Goal: Task Accomplishment & Management: Use online tool/utility

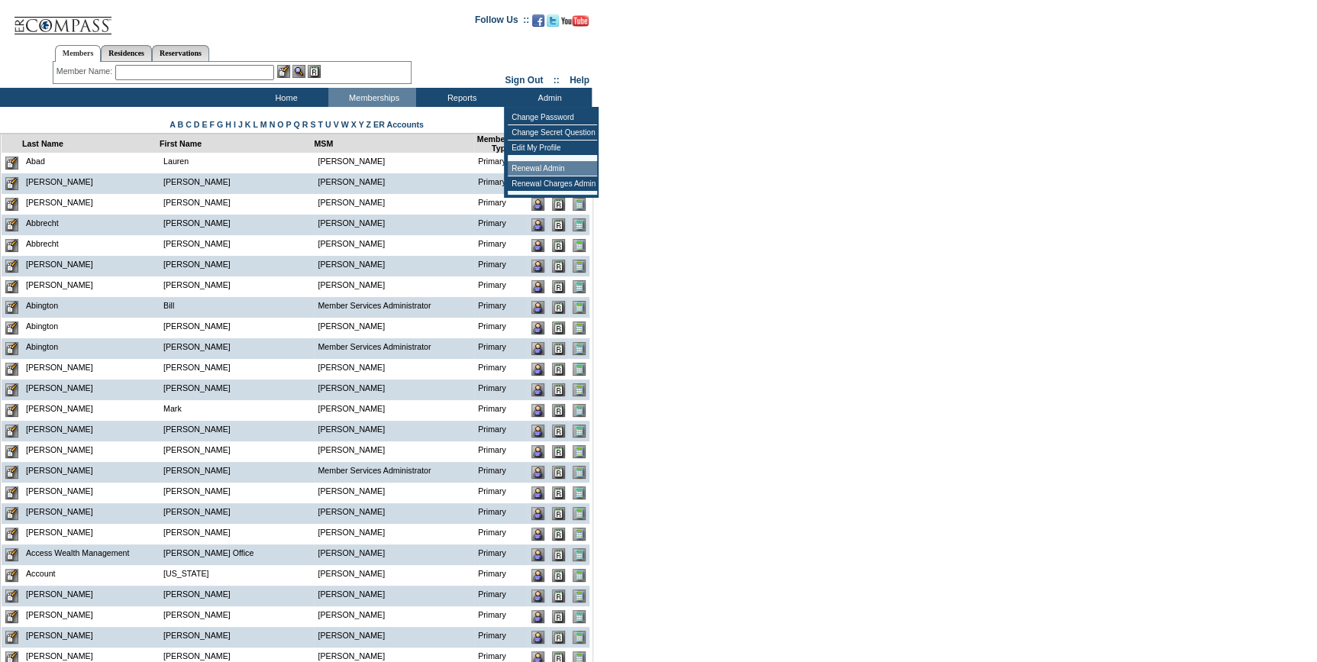
drag, startPoint x: 554, startPoint y: 166, endPoint x: 330, endPoint y: 225, distance: 231.3
click at [554, 166] on td "Renewal Admin" at bounding box center [552, 168] width 89 height 15
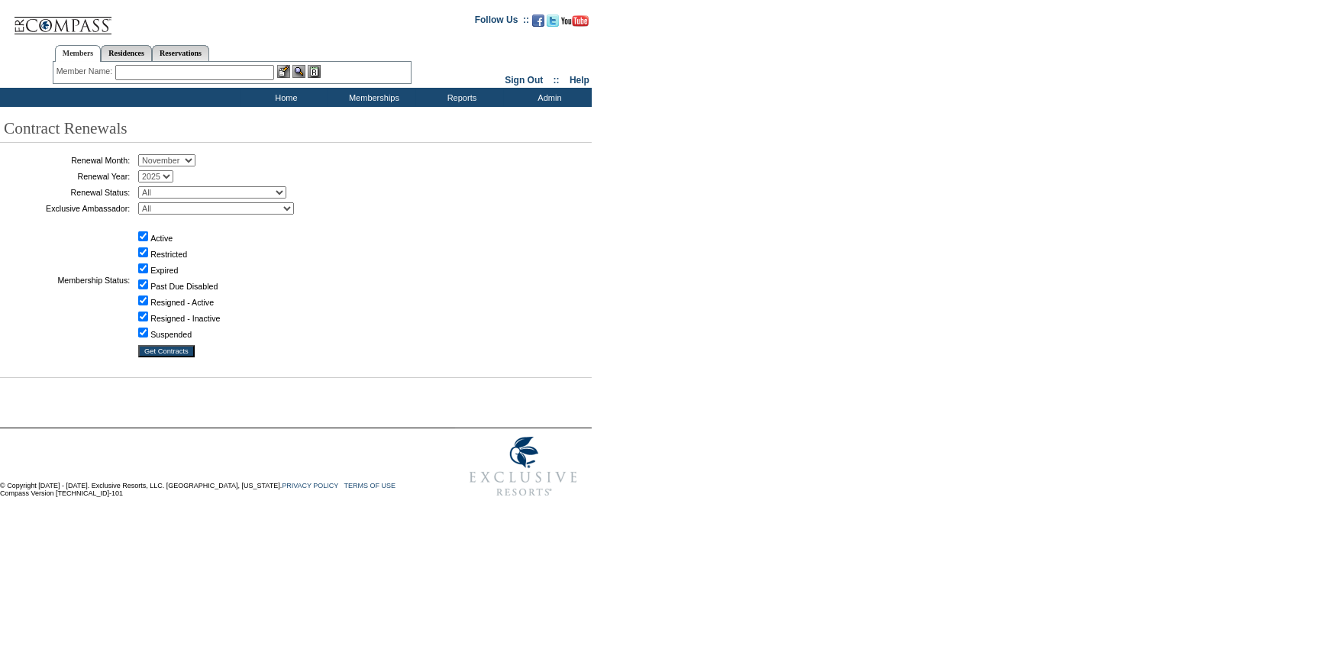
click at [164, 162] on select "January February March April May June July August September October November De…" at bounding box center [166, 160] width 57 height 12
select select "9"
click at [144, 155] on select "January February March April May June July August September October November De…" at bounding box center [166, 160] width 57 height 12
click at [188, 190] on select "All Not Started Pending Approved Election Made Election Changed No Response Man…" at bounding box center [212, 192] width 148 height 12
select select "5"
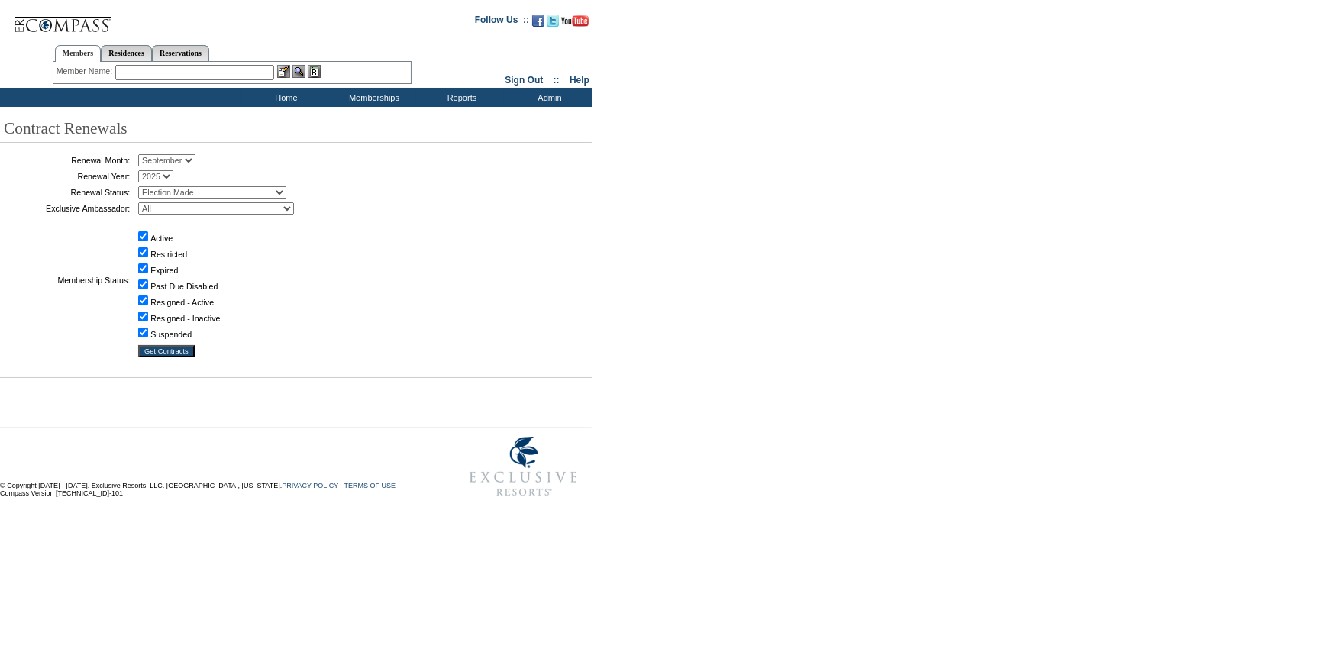
click at [144, 186] on select "All Not Started Pending Approved Election Made Election Changed No Response Man…" at bounding box center [212, 192] width 148 height 12
click at [163, 357] on table "Renewal Month: January February March April May June July August September Octo…" at bounding box center [191, 255] width 382 height 211
click at [167, 351] on input "Get Contracts" at bounding box center [166, 351] width 56 height 12
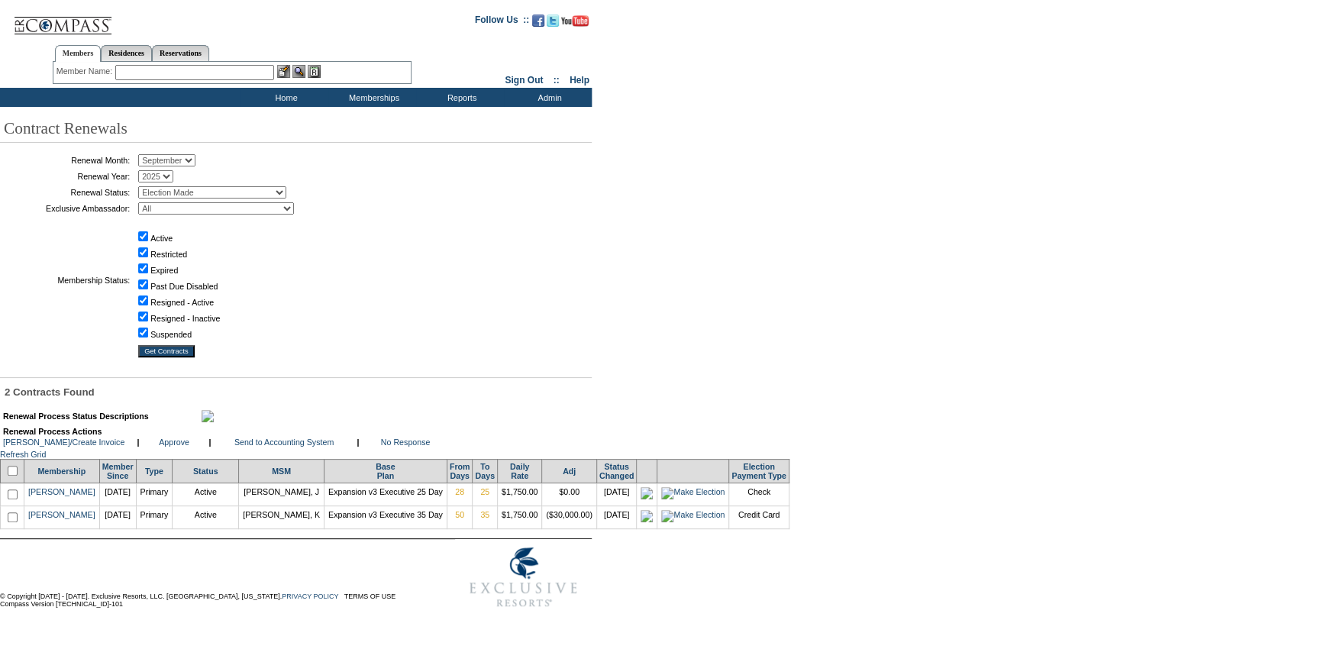
click at [17, 476] on input "checkbox" at bounding box center [13, 471] width 10 height 10
checkbox input "true"
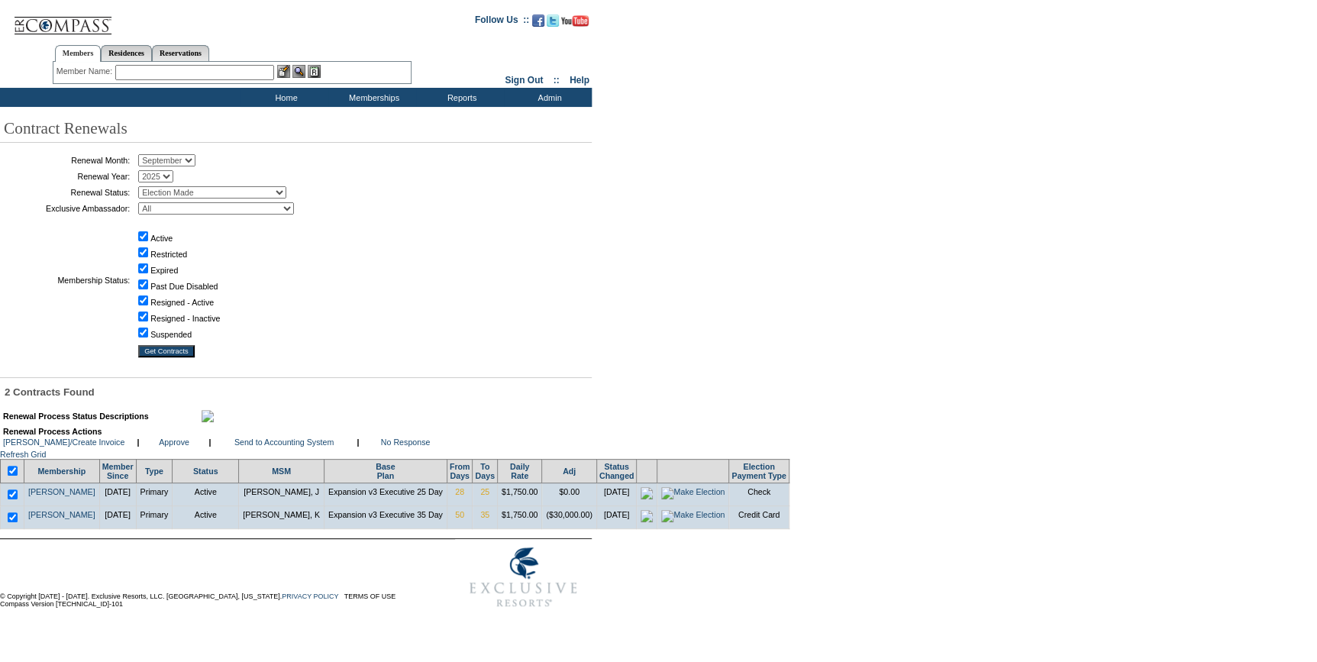
click at [18, 499] on input "checkbox" at bounding box center [13, 494] width 10 height 10
checkbox input "false"
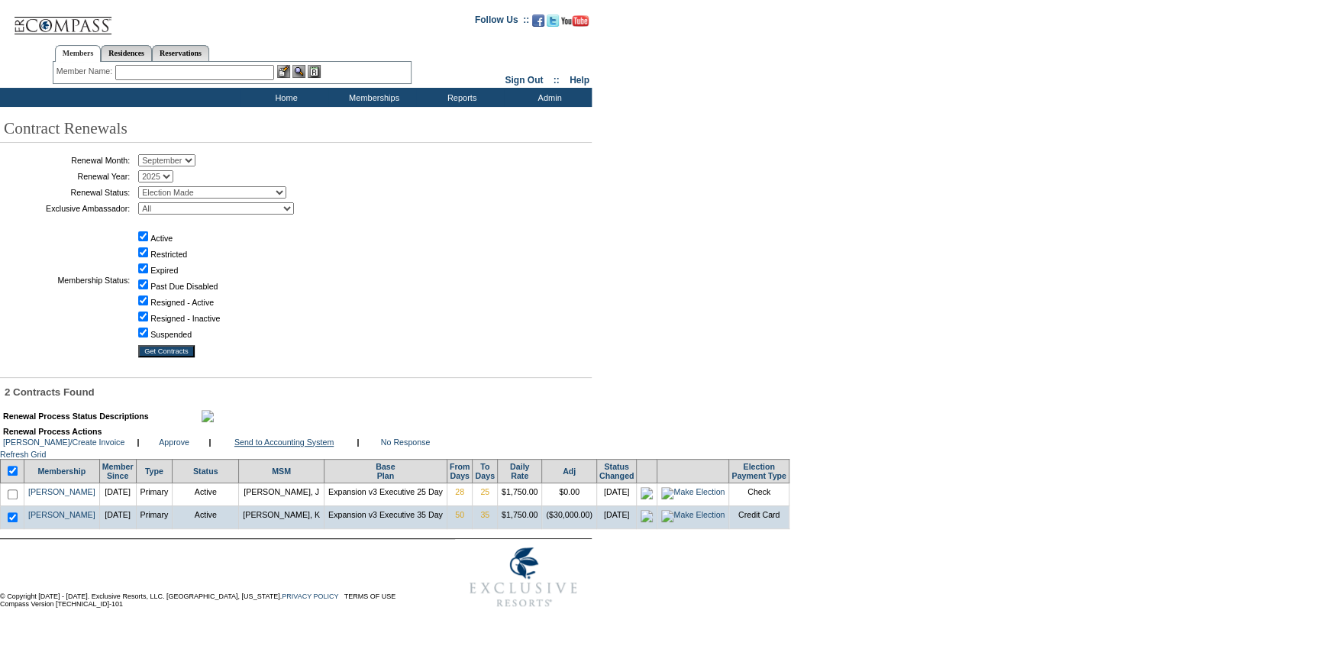
click at [253, 447] on link "Send to Accounting System" at bounding box center [283, 441] width 99 height 9
